Goal: Task Accomplishment & Management: Manage account settings

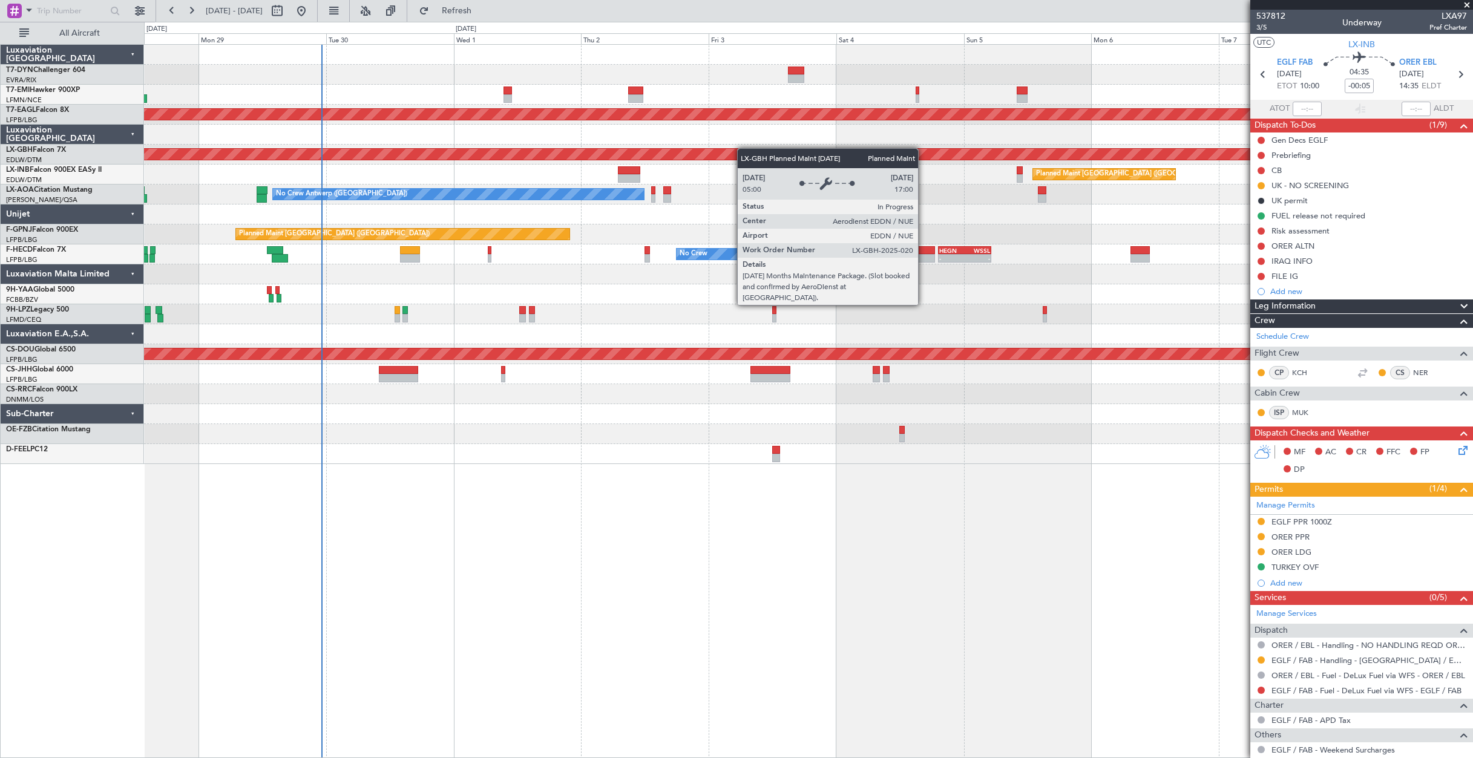
click at [678, 159] on div "Planned Maint Nurnberg" at bounding box center [512, 154] width 3378 height 11
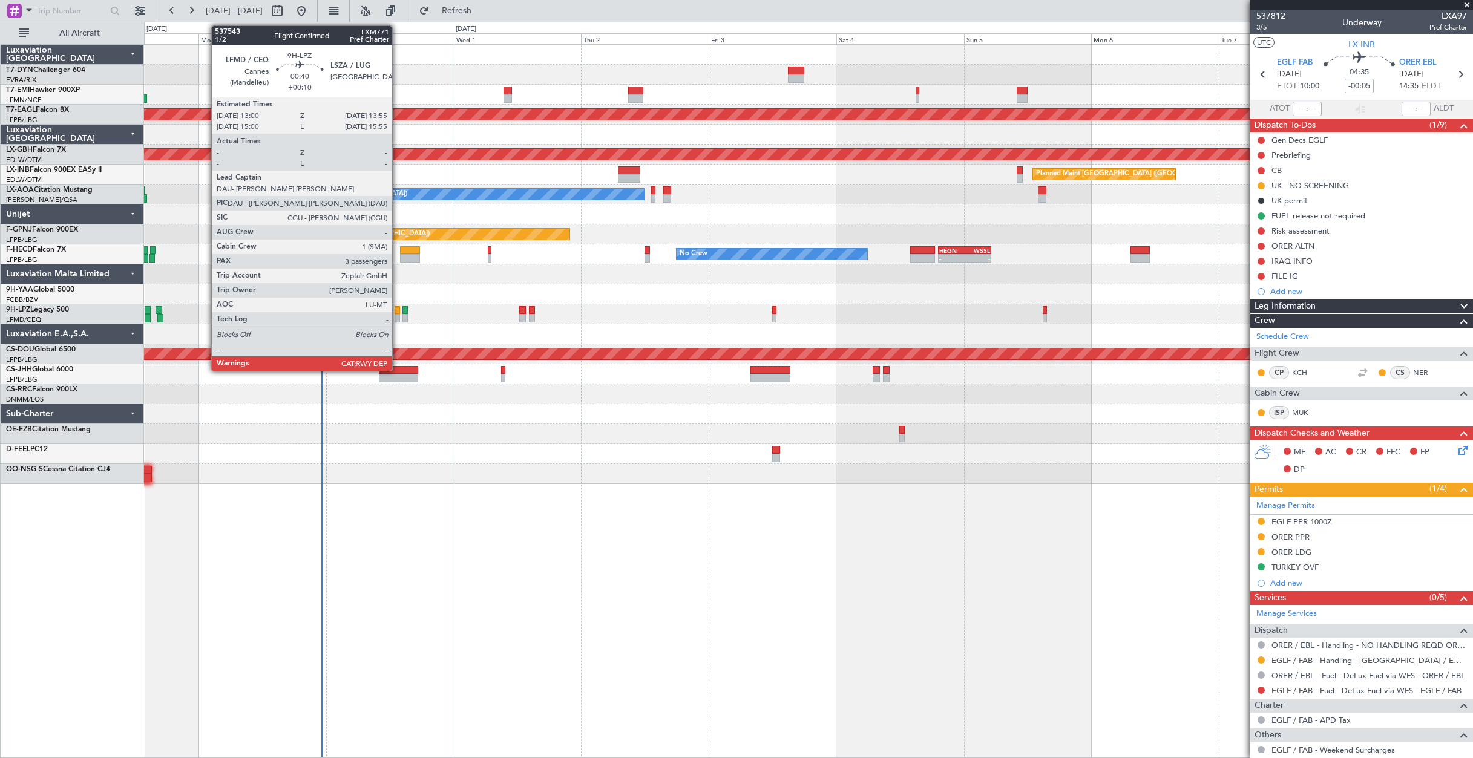
click at [397, 310] on div at bounding box center [396, 310] width 5 height 8
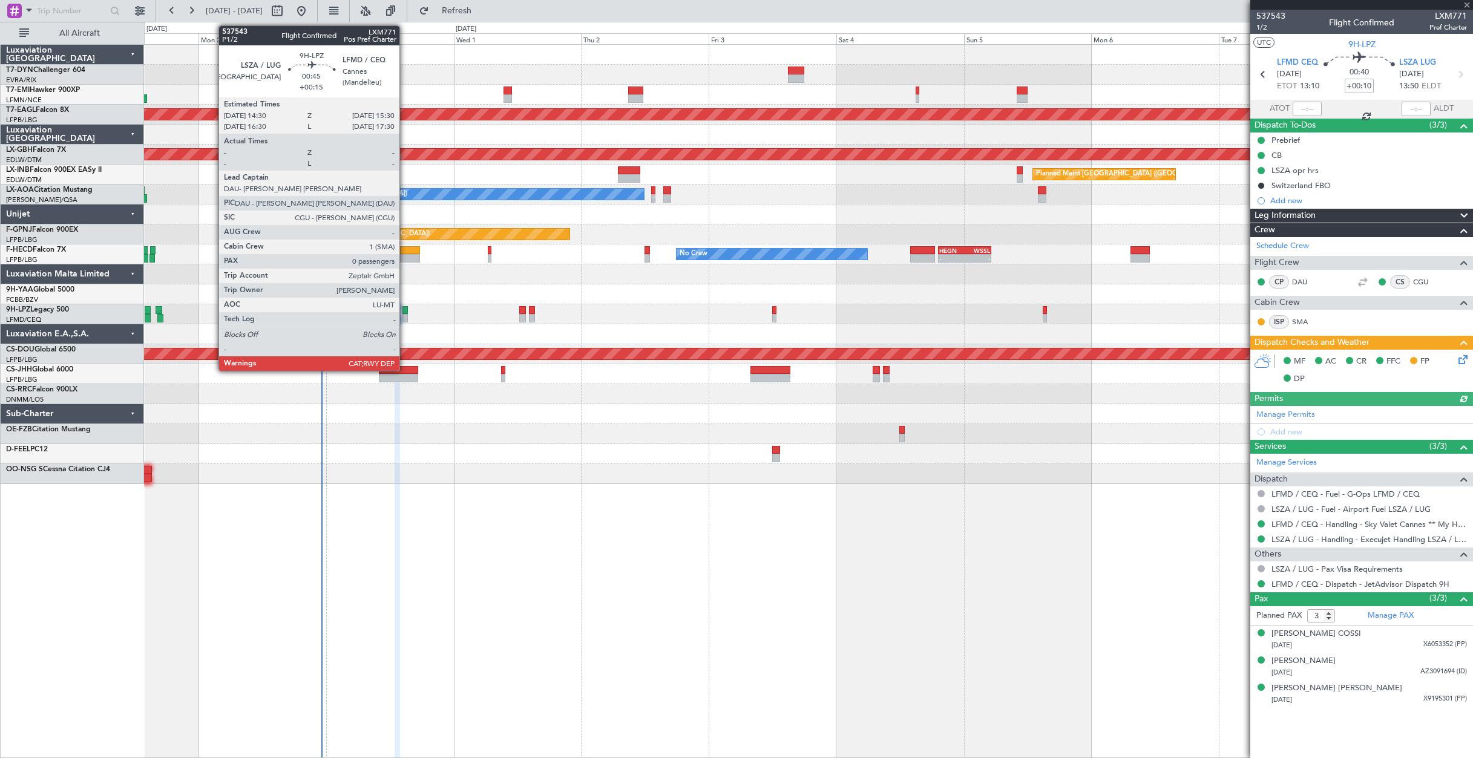
click at [405, 310] on div at bounding box center [404, 310] width 5 height 8
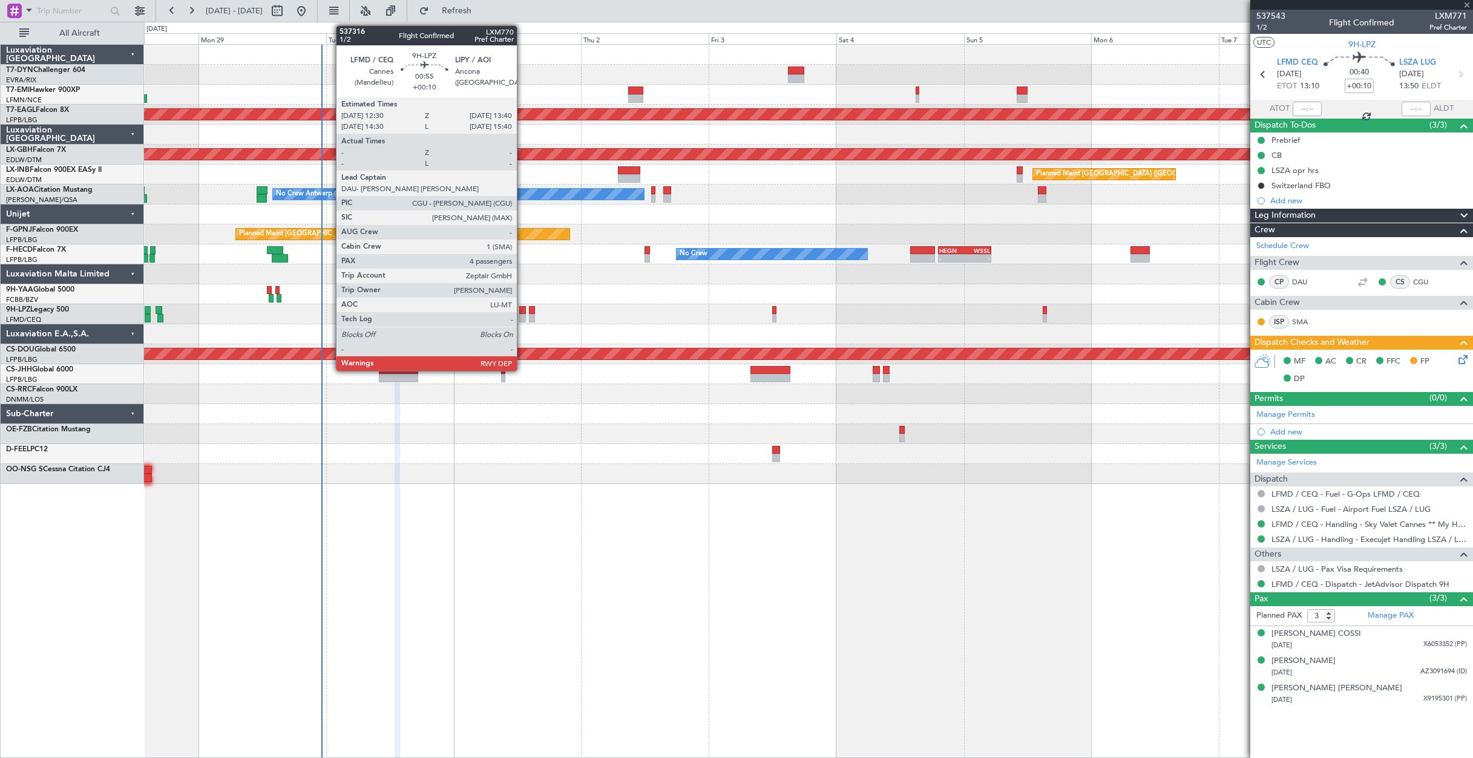
type input "+00:15"
type input "0"
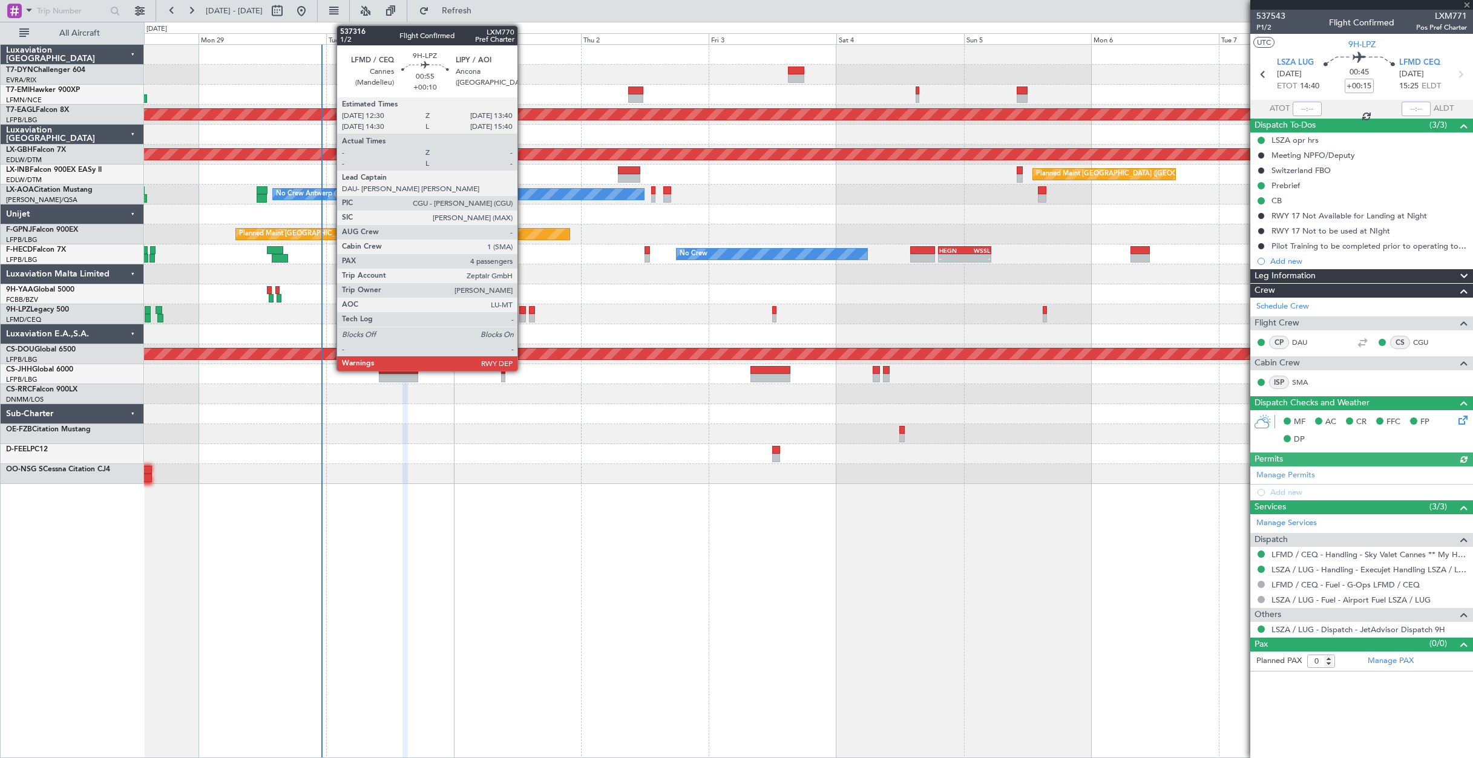
click at [523, 312] on div at bounding box center [522, 310] width 7 height 8
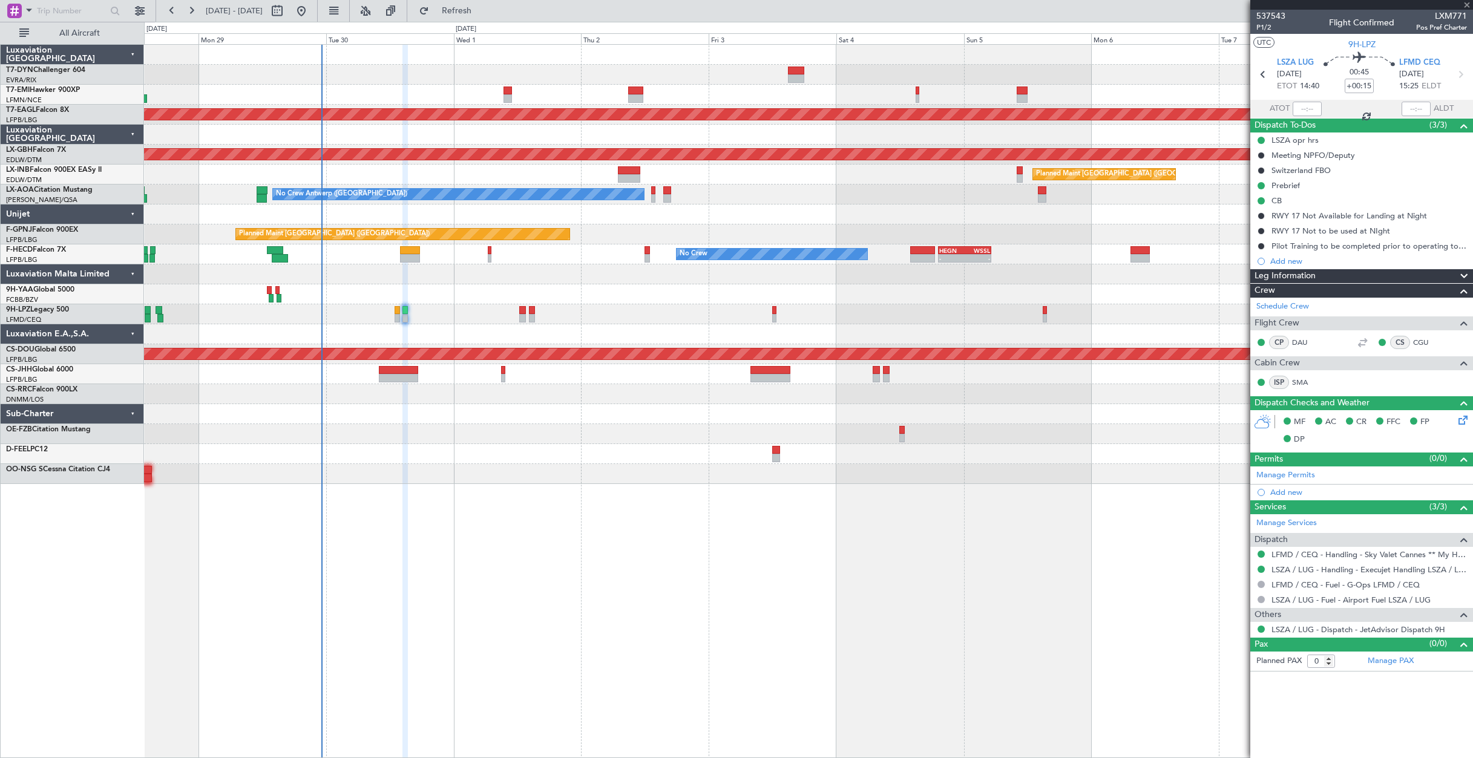
type input "+00:10"
type input "4"
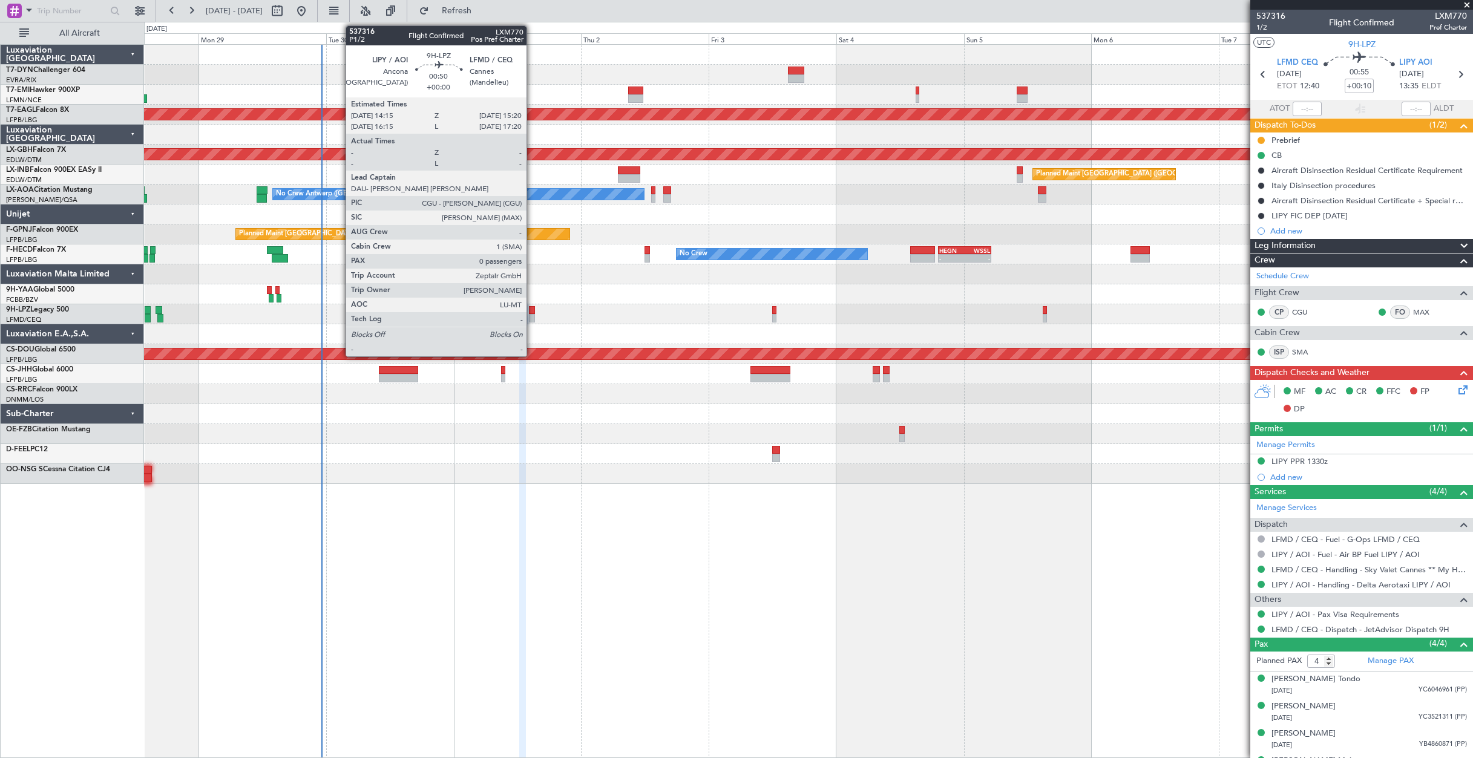
click at [532, 308] on div at bounding box center [532, 310] width 6 height 8
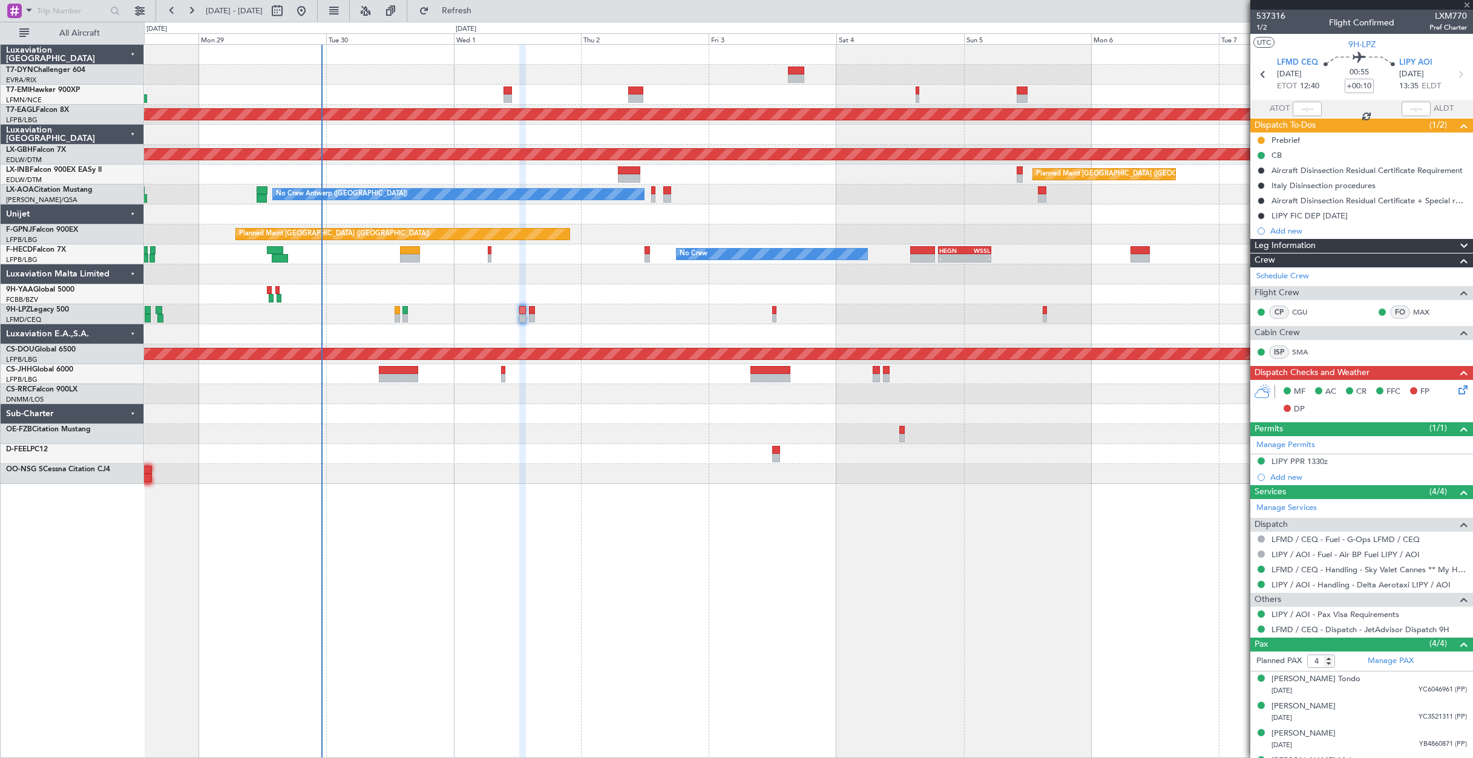
type input "0"
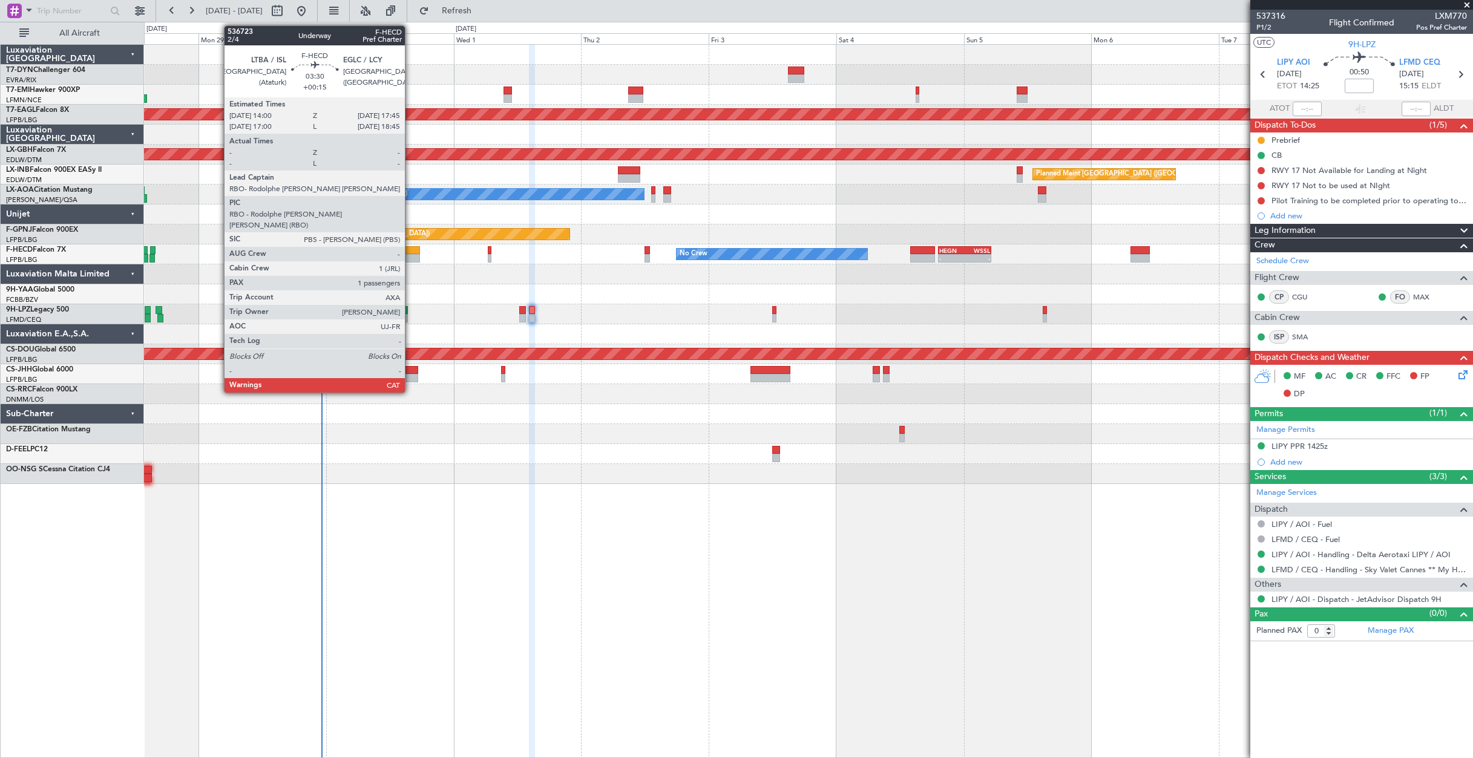
click at [410, 254] on div at bounding box center [410, 250] width 20 height 8
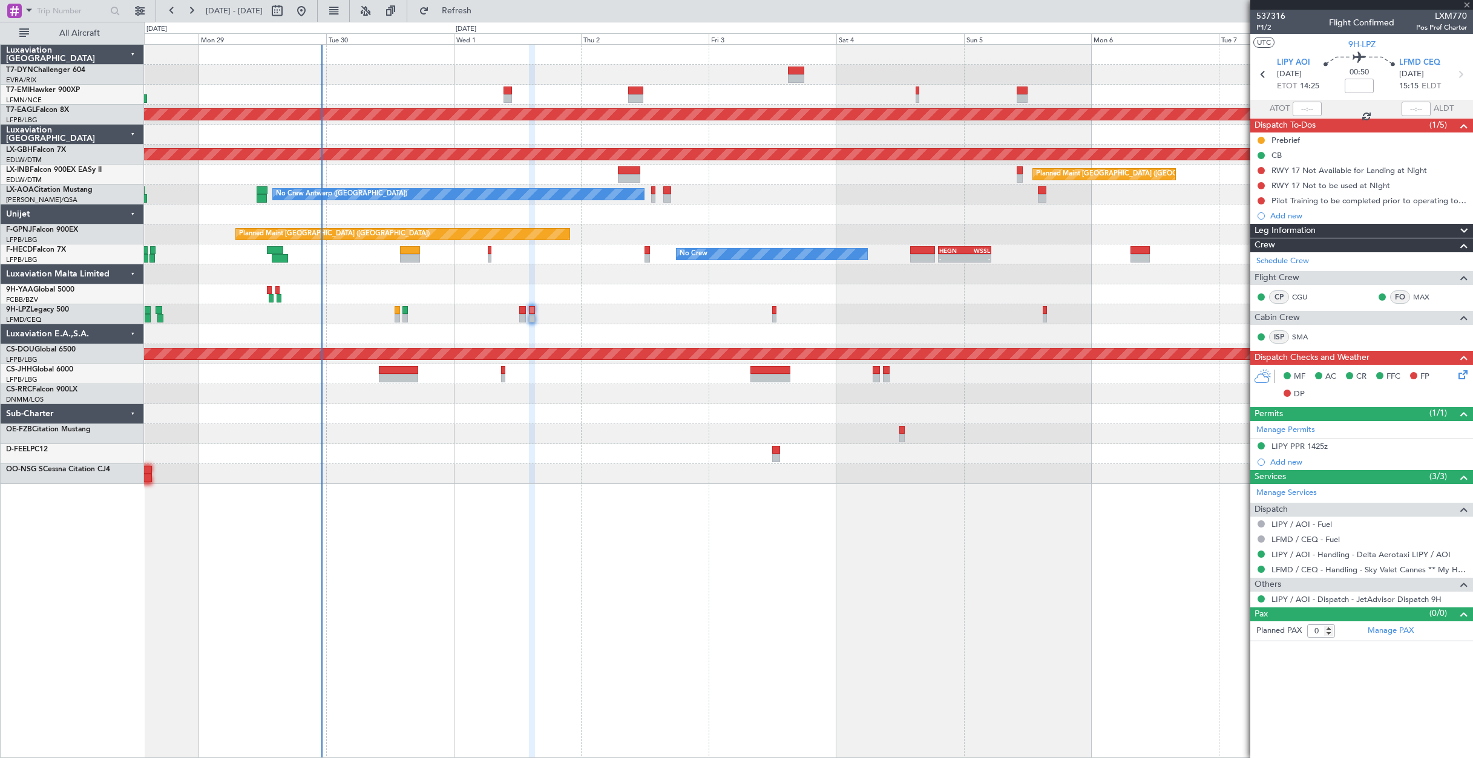
type input "+00:15"
type input "1"
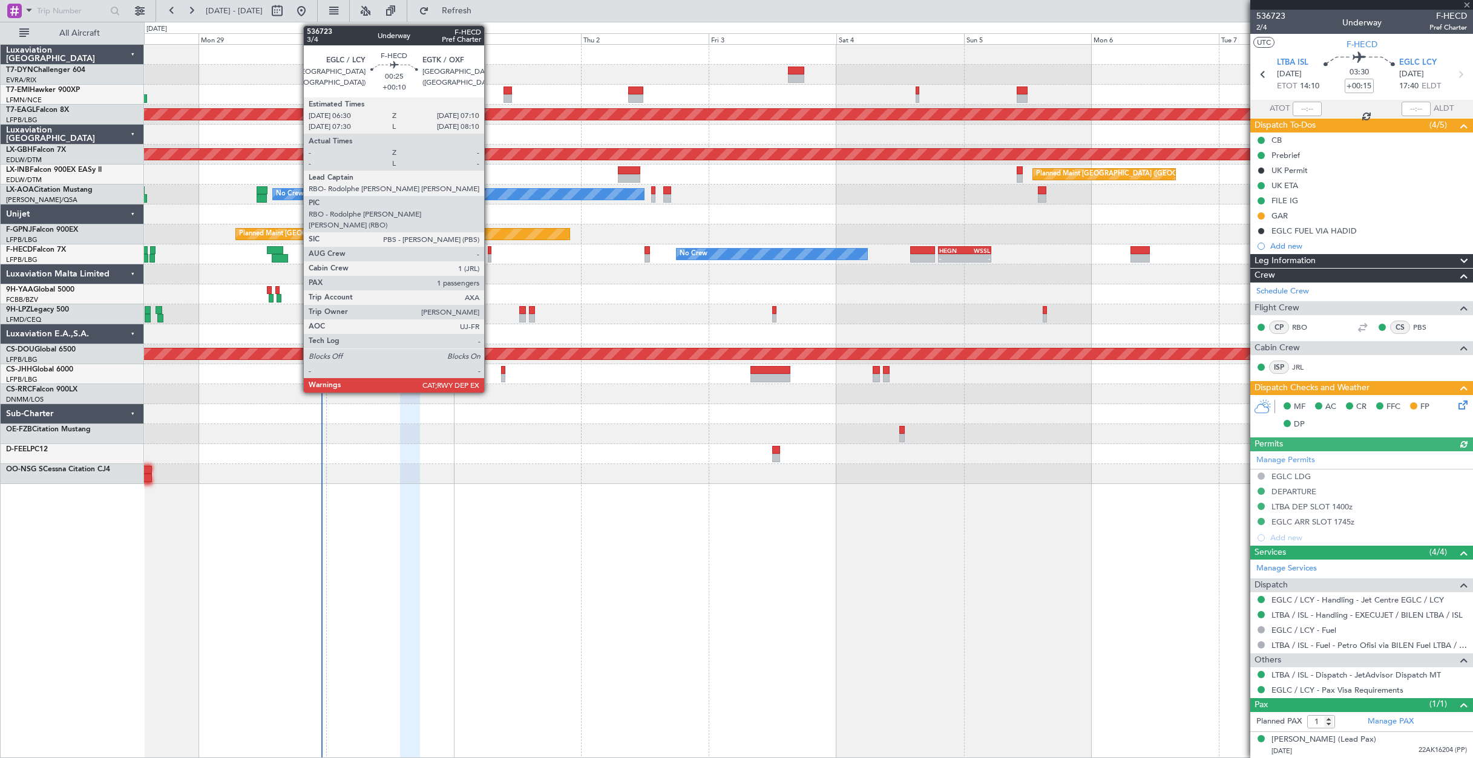
click at [489, 250] on div at bounding box center [490, 250] width 4 height 8
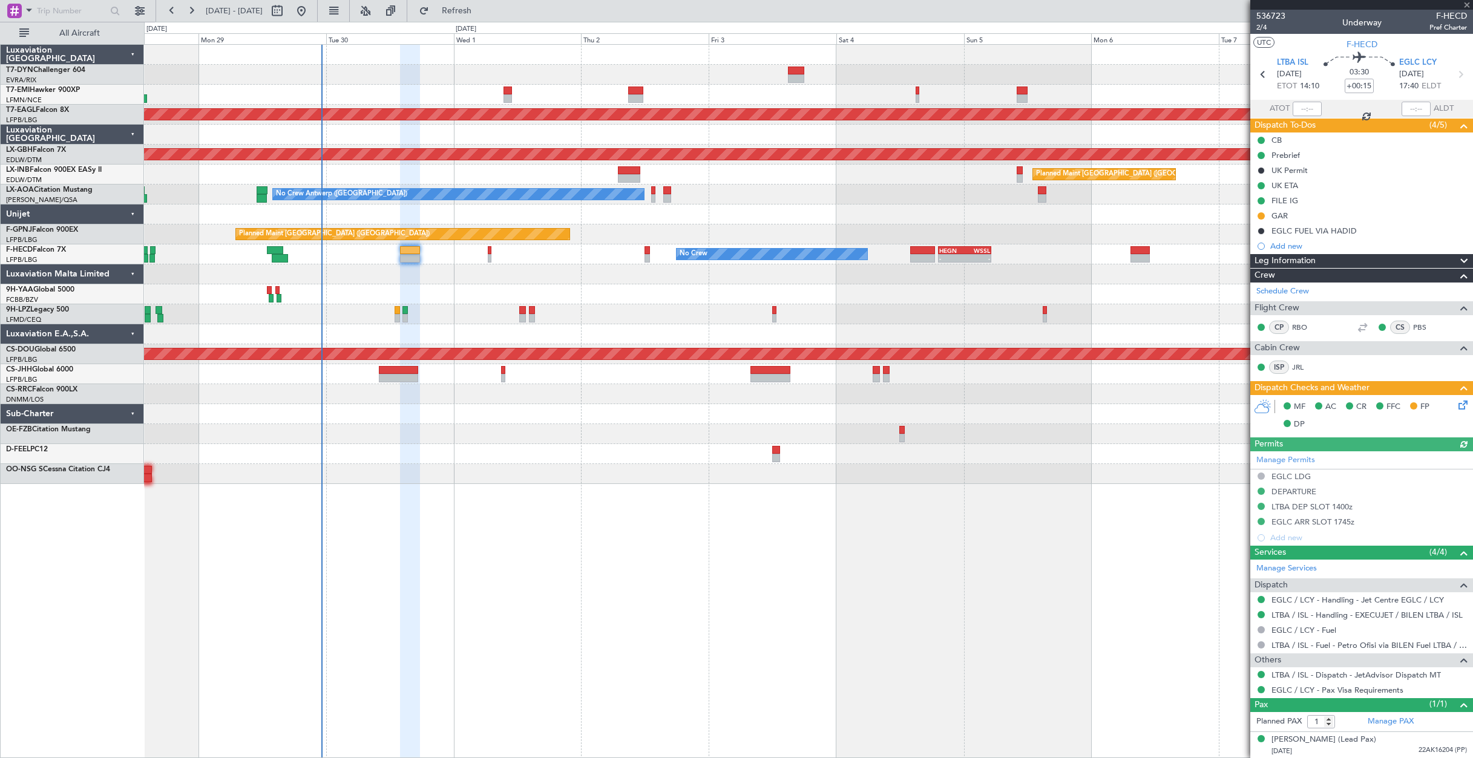
type input "+00:10"
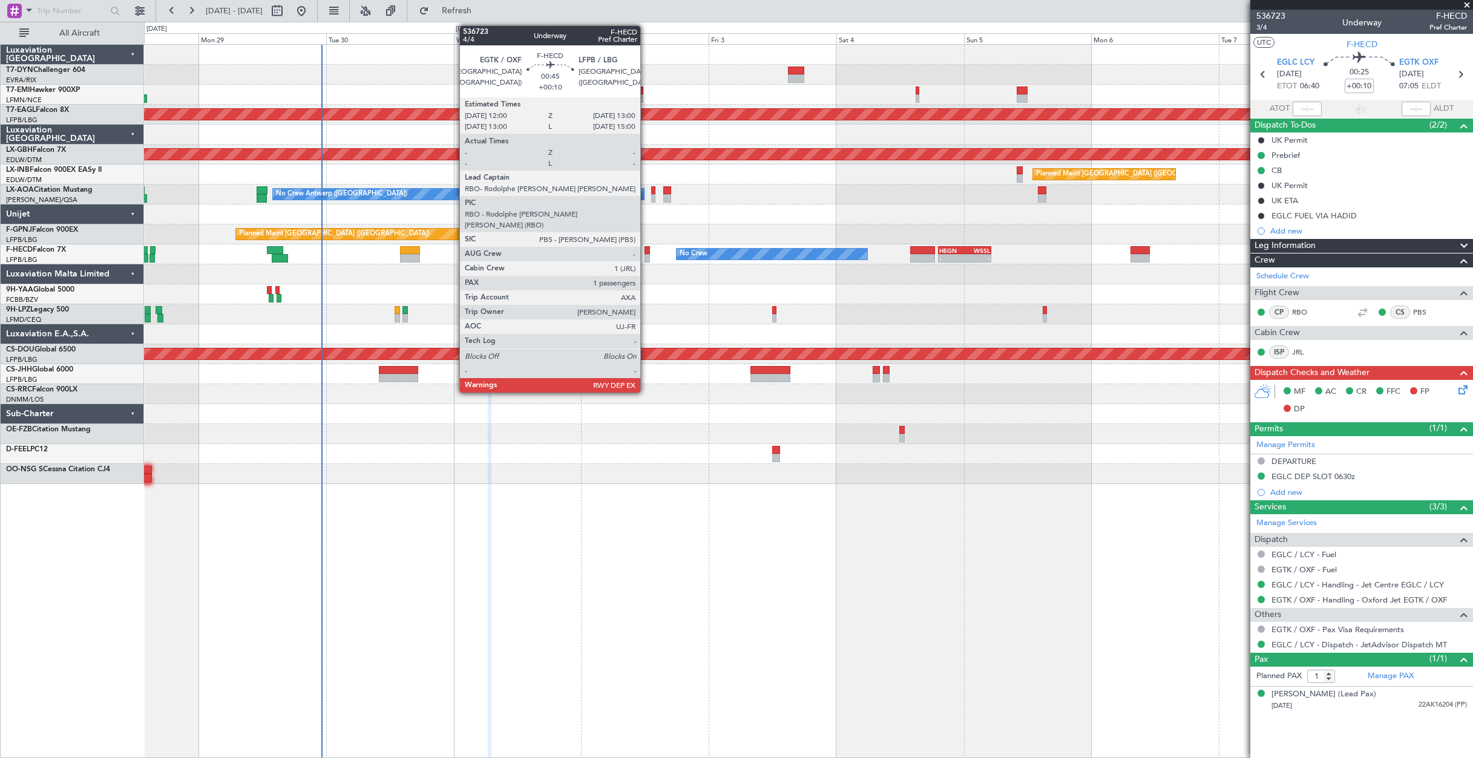
click at [646, 250] on div at bounding box center [646, 250] width 5 height 8
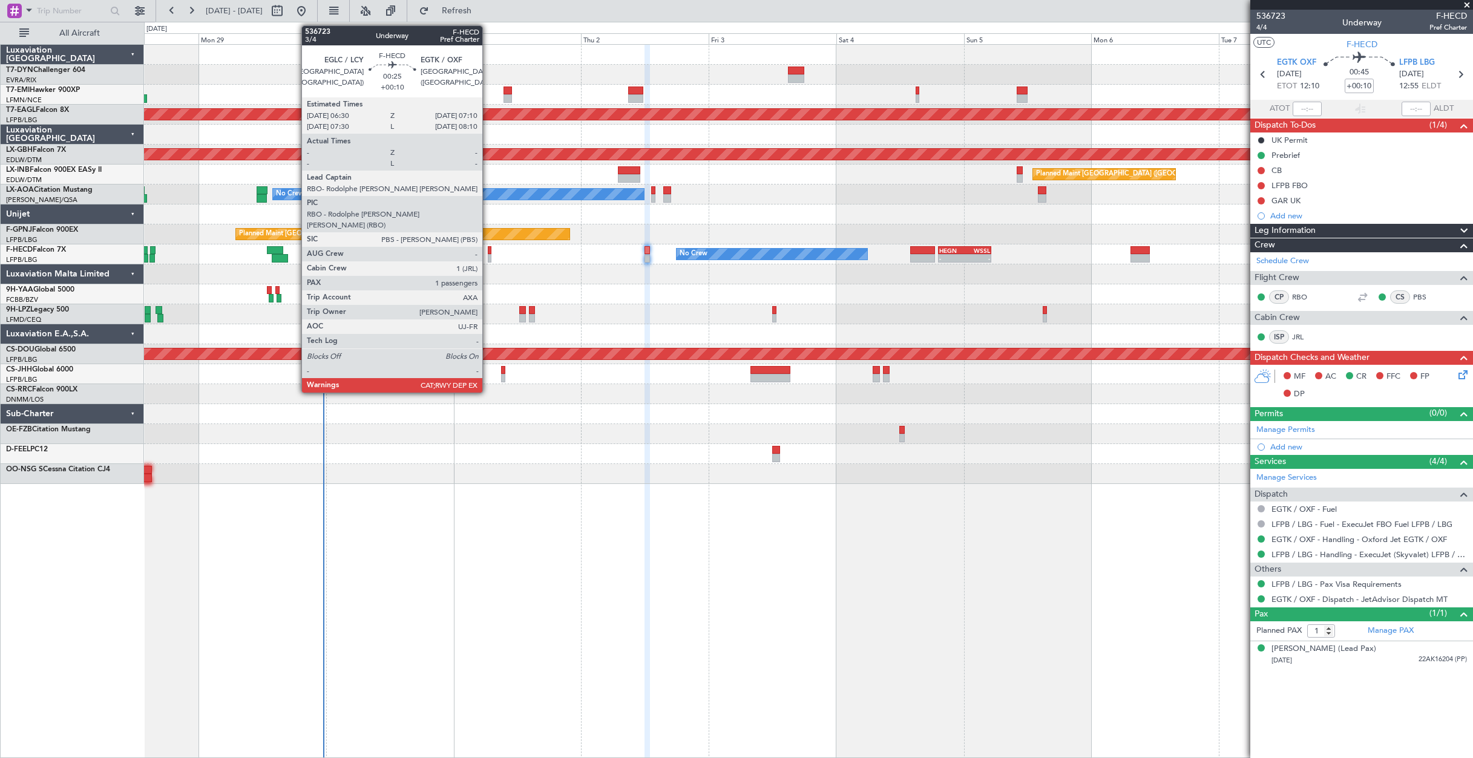
click at [488, 249] on div at bounding box center [490, 250] width 4 height 8
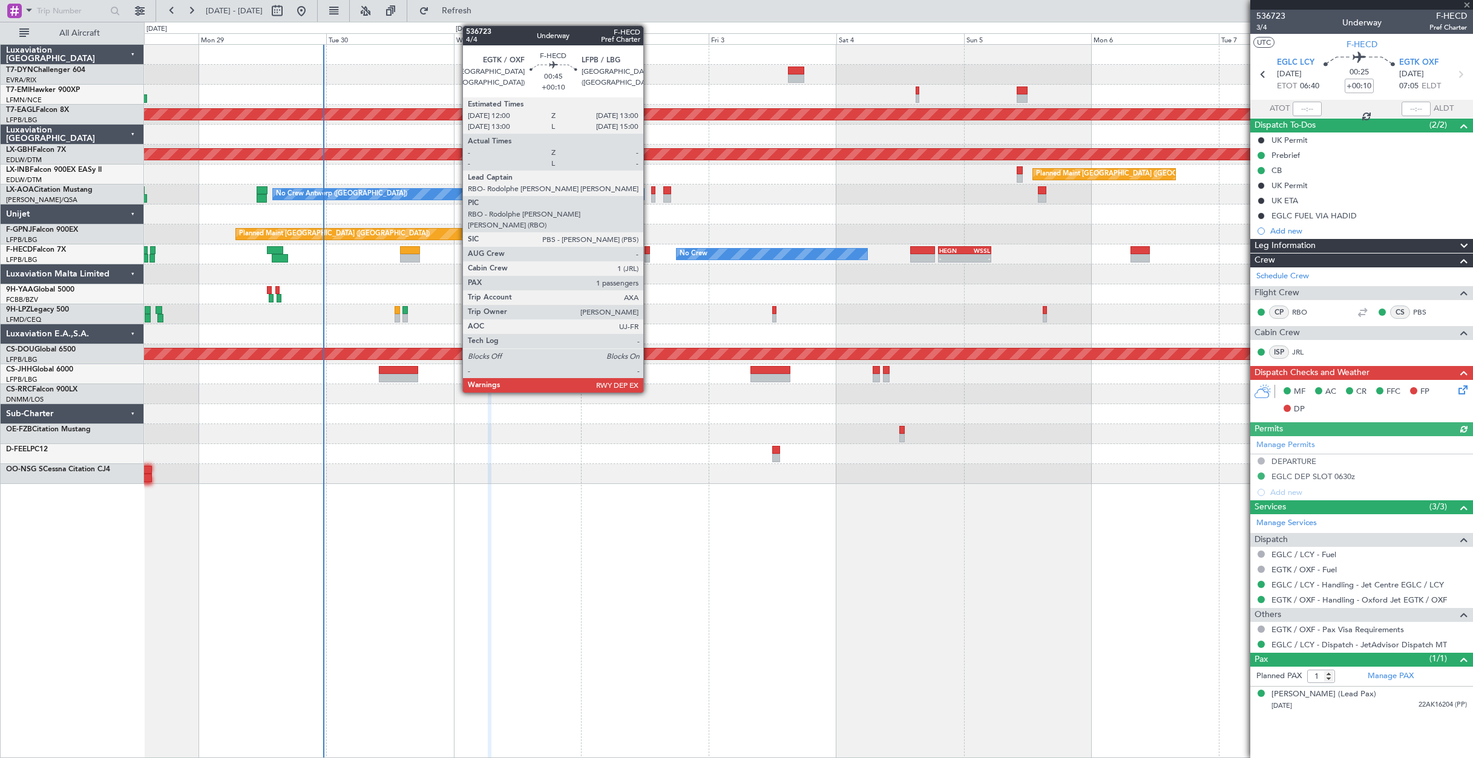
click at [649, 254] on div at bounding box center [646, 258] width 5 height 8
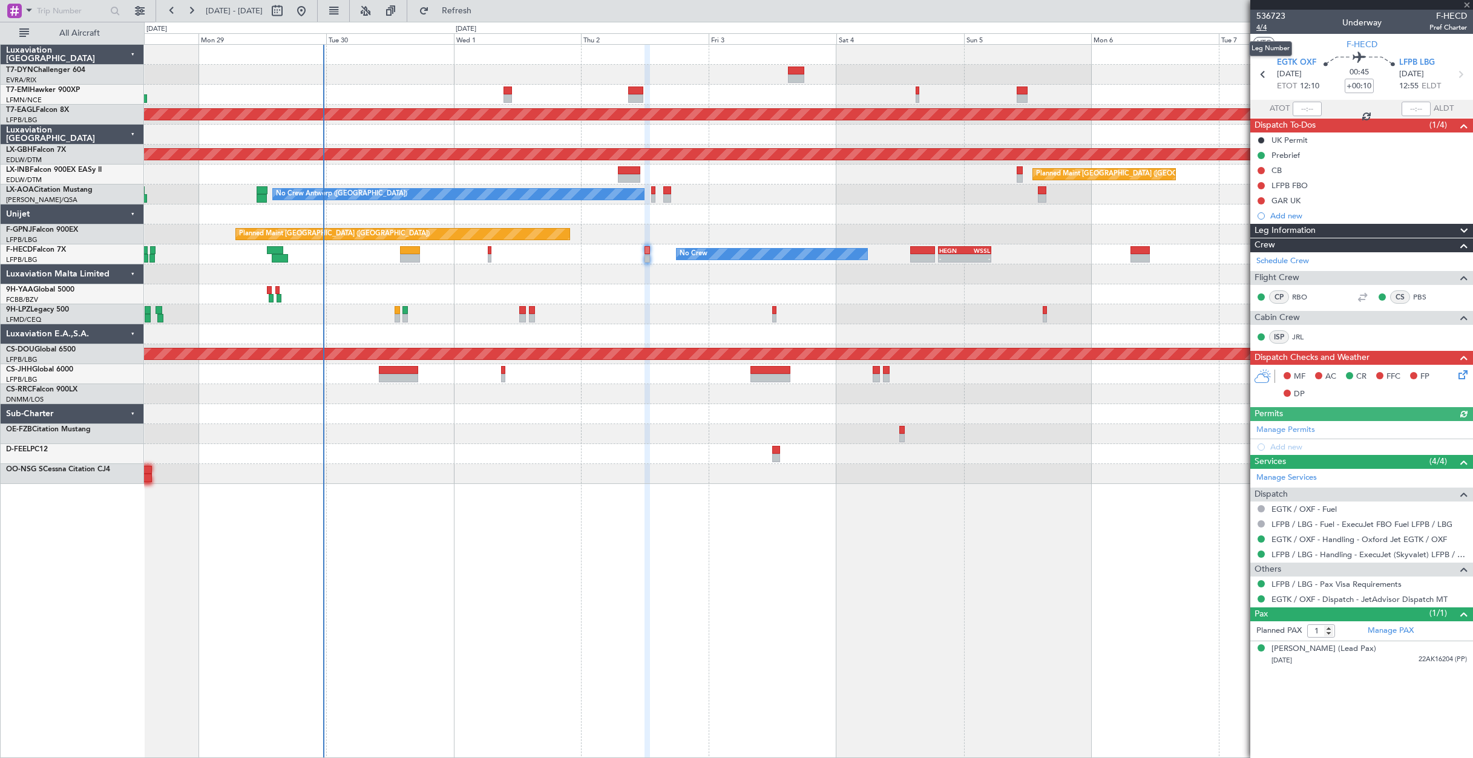
click at [1264, 25] on span "4/4" at bounding box center [1270, 27] width 29 height 10
click at [1369, 541] on link "EGTK / OXF - Handling - Oxford Jet EGTK / OXF" at bounding box center [1358, 539] width 175 height 10
click at [1306, 556] on link "LFPB / LBG - Handling - ExecuJet (Skyvalet) LFPB / LBG" at bounding box center [1368, 554] width 195 height 10
click at [1461, 376] on icon at bounding box center [1461, 373] width 10 height 10
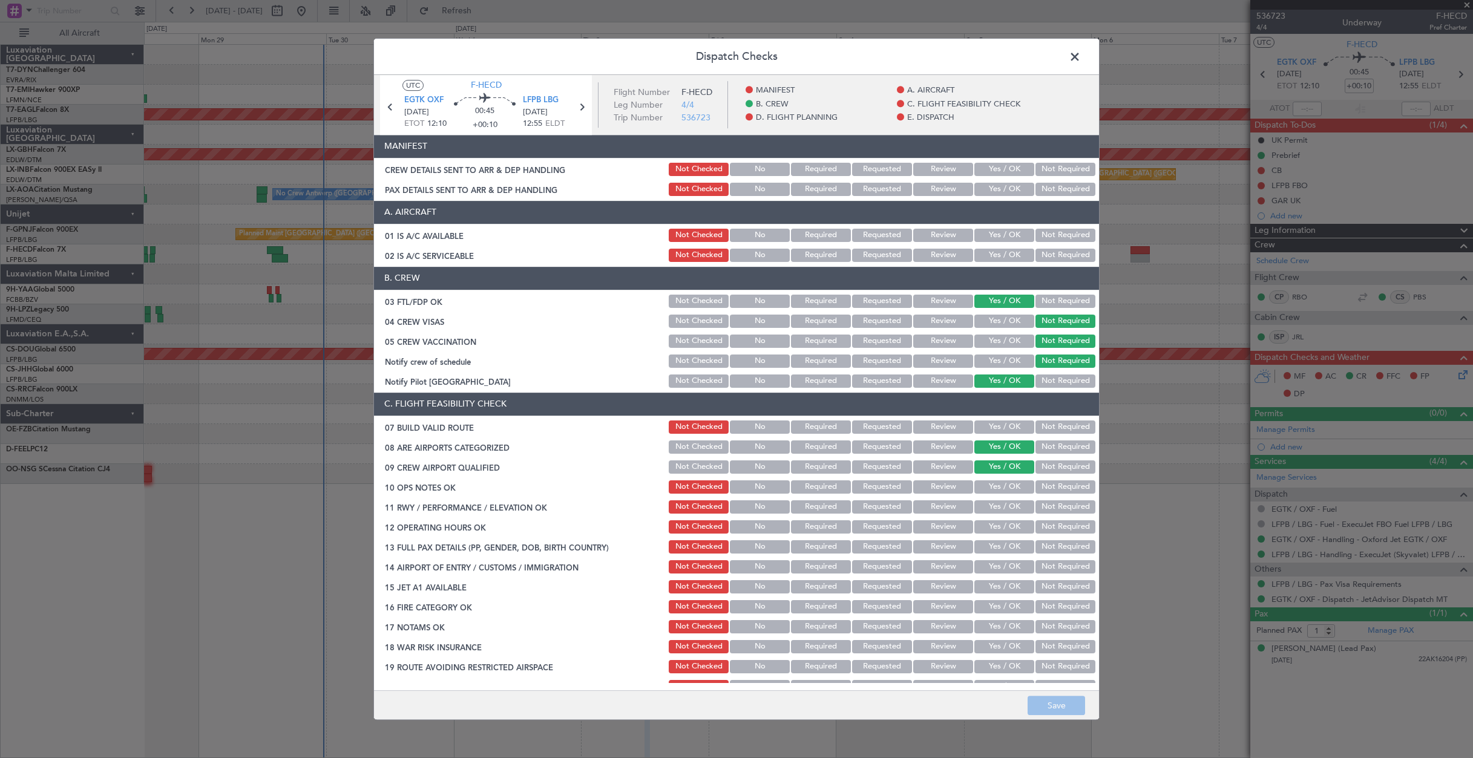
click at [990, 171] on button "Yes / OK" at bounding box center [1004, 169] width 60 height 13
click at [992, 189] on button "Yes / OK" at bounding box center [1004, 189] width 60 height 13
click at [1053, 709] on button "Save" at bounding box center [1055, 705] width 57 height 19
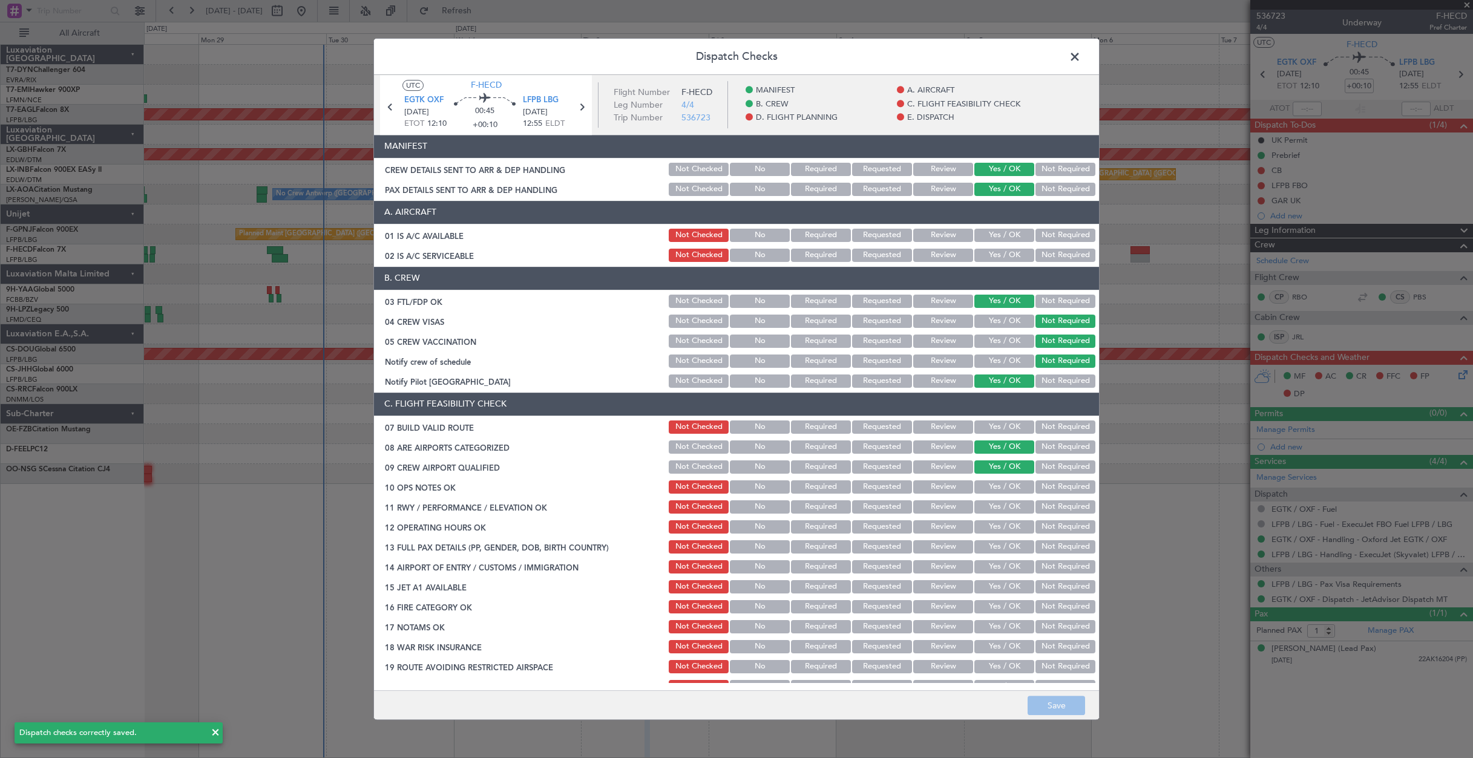
click at [1081, 58] on span at bounding box center [1081, 60] width 0 height 24
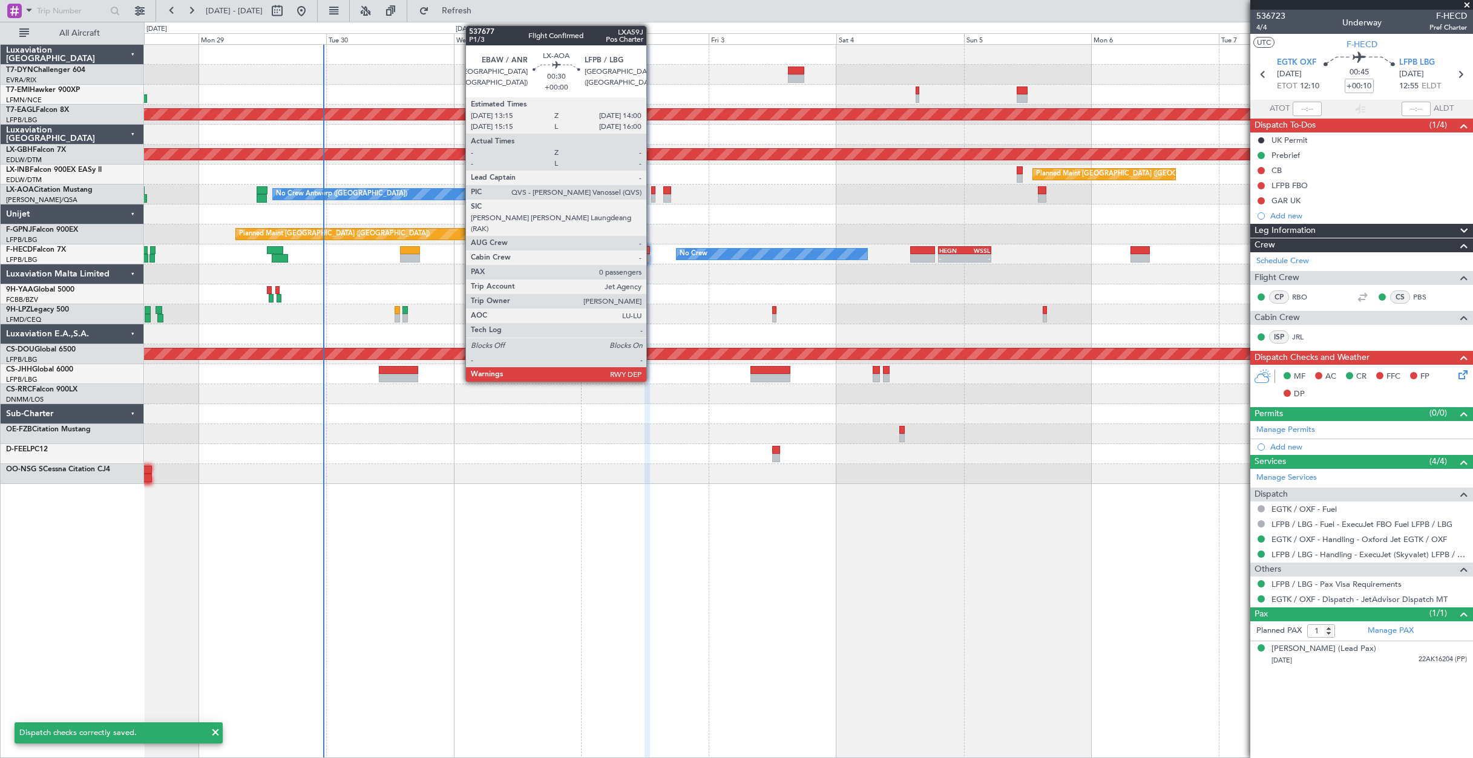
click at [652, 196] on div at bounding box center [653, 198] width 4 height 8
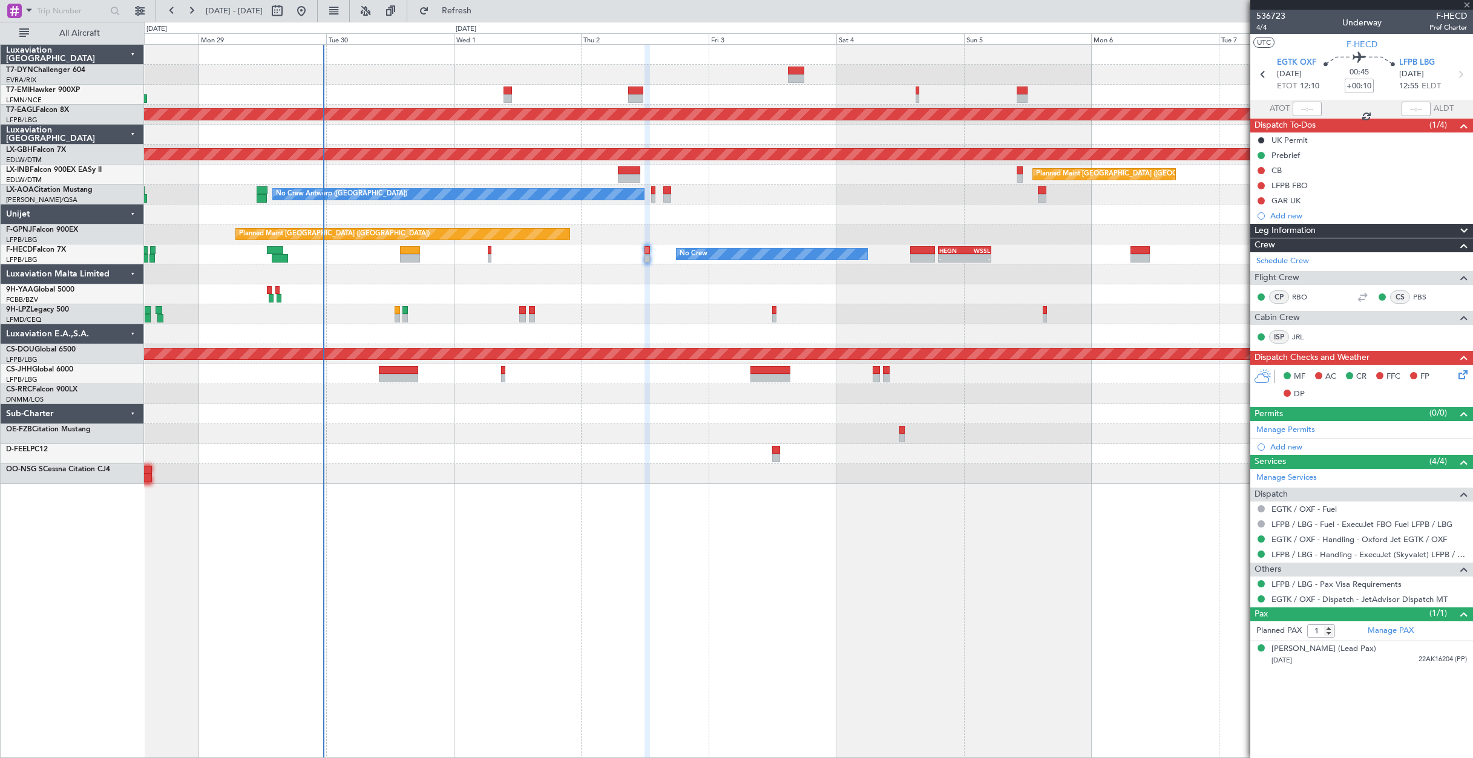
type input "0"
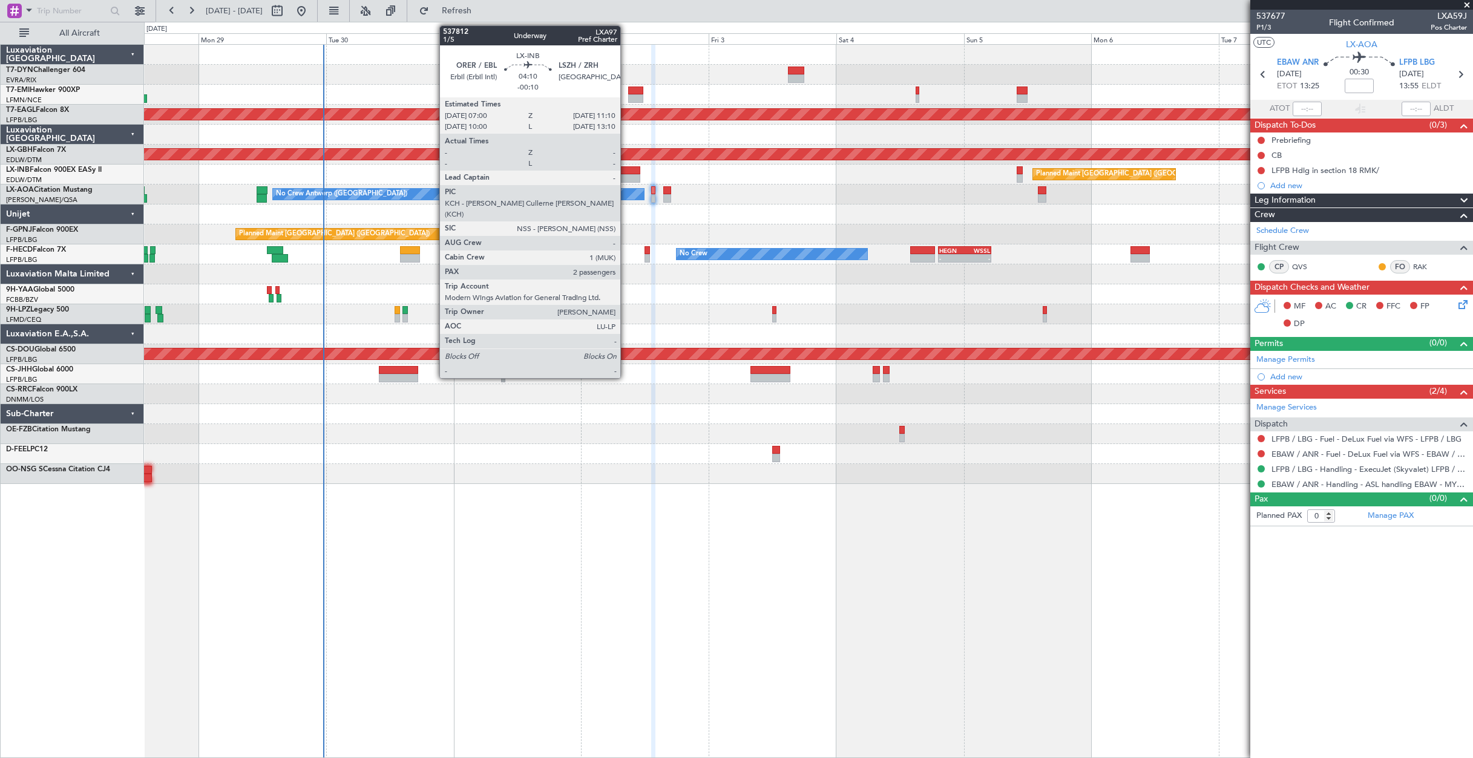
click at [626, 175] on div at bounding box center [629, 178] width 22 height 8
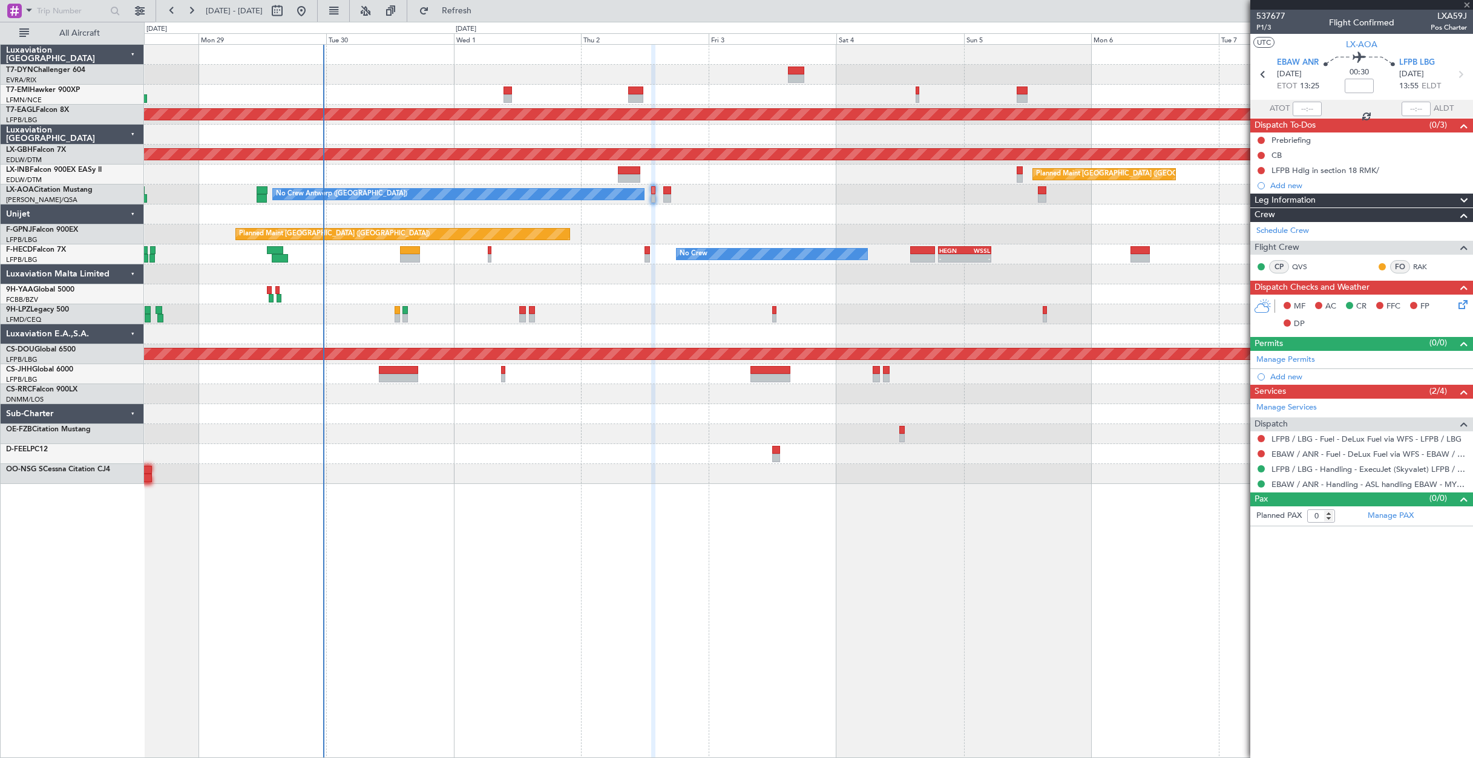
type input "-00:10"
type input "2"
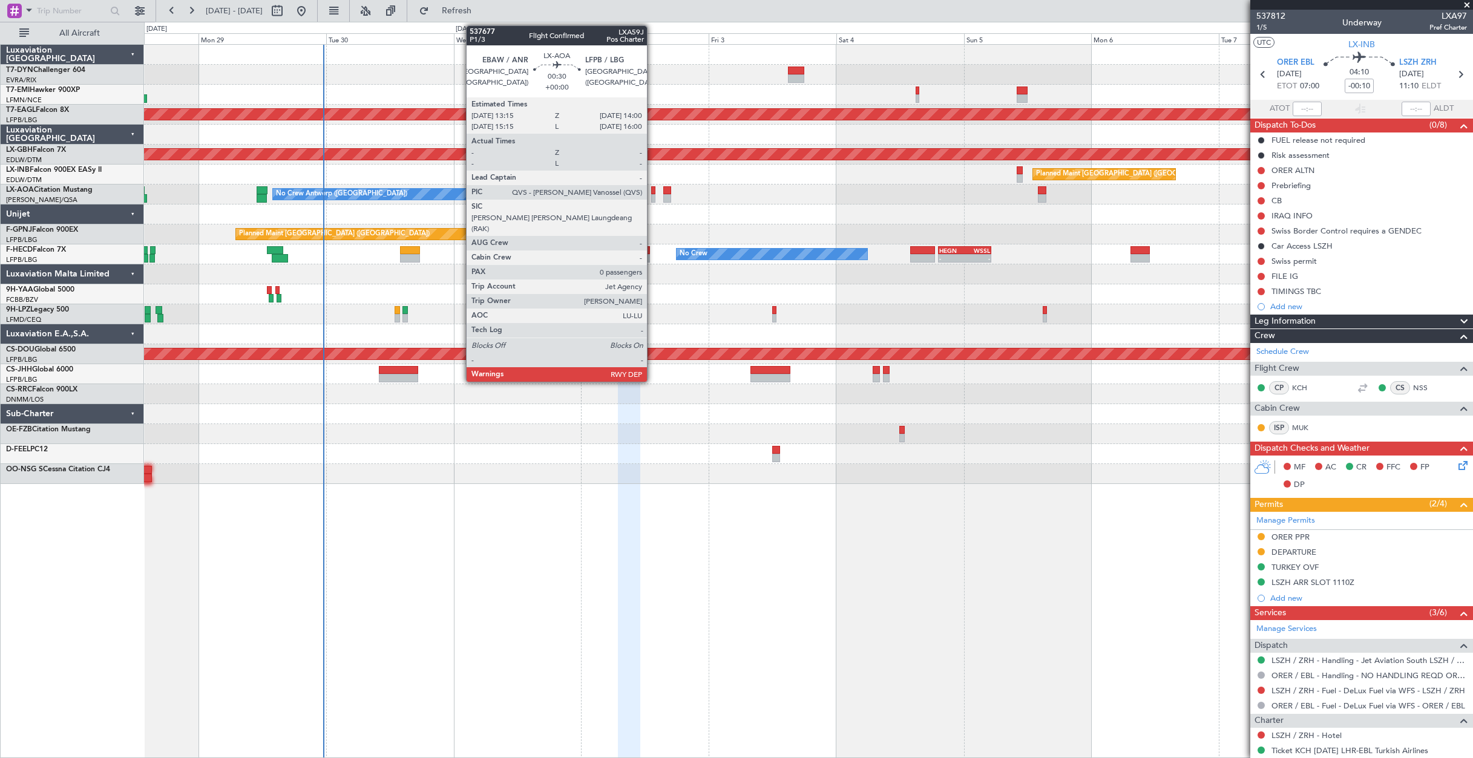
click at [652, 192] on div at bounding box center [653, 190] width 4 height 8
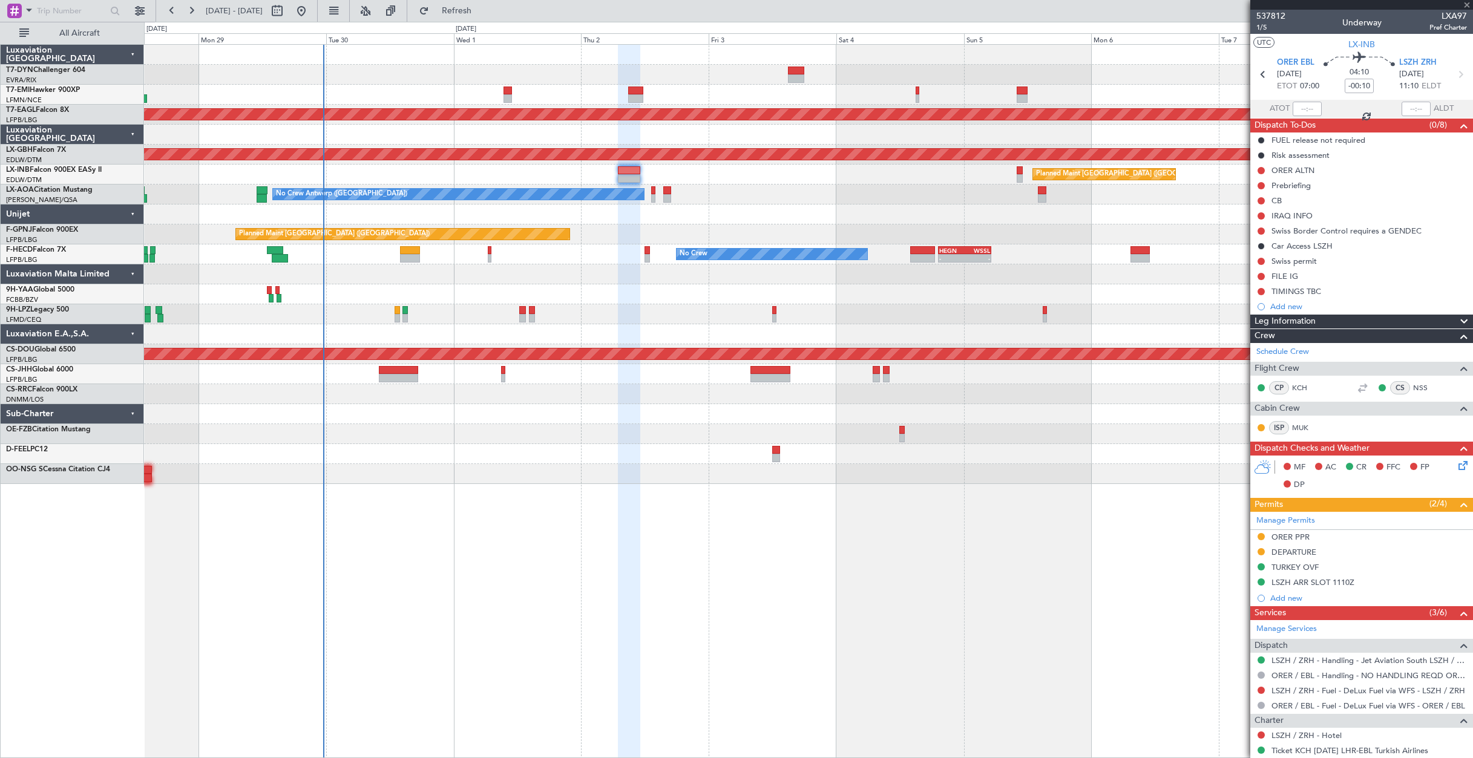
type input "0"
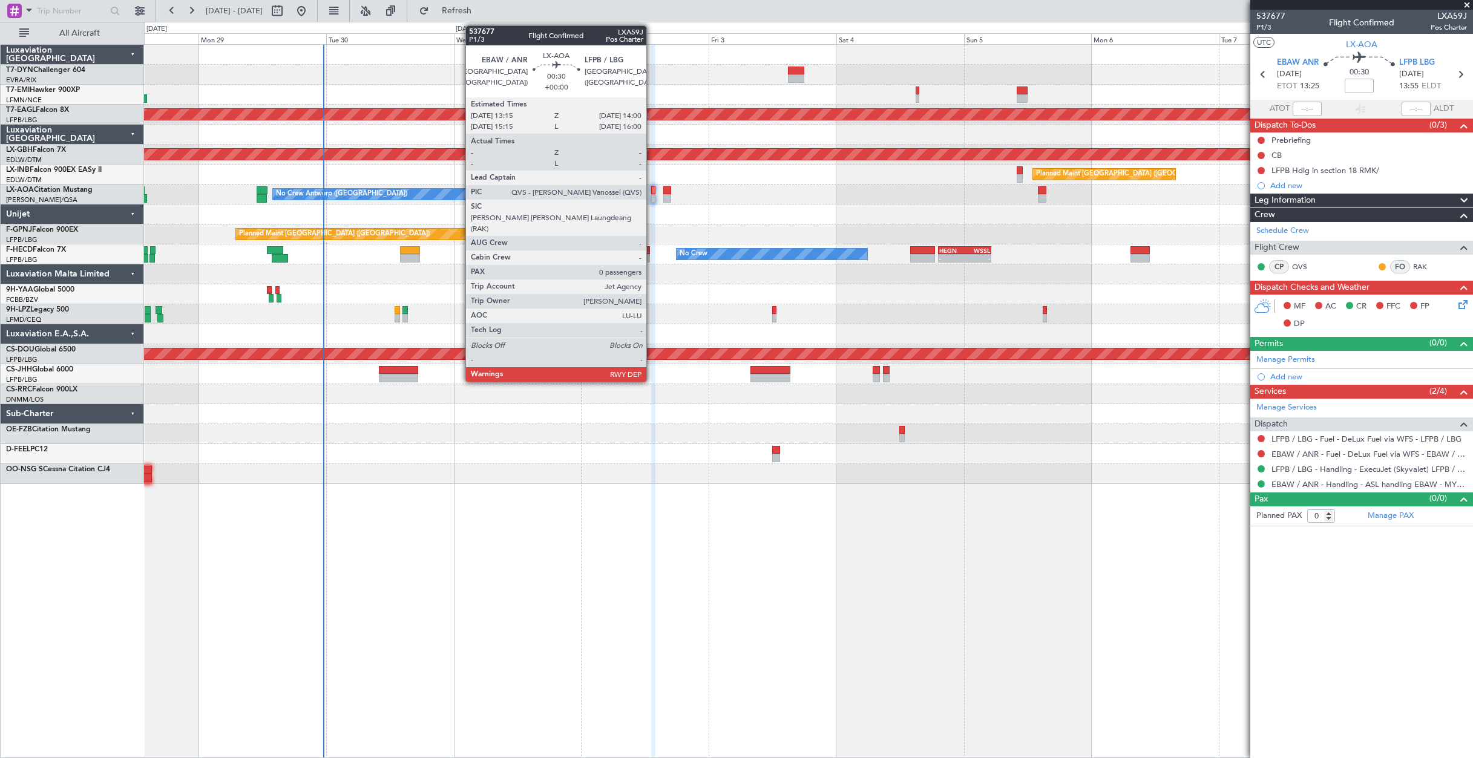
click at [652, 191] on div at bounding box center [653, 190] width 4 height 8
